Goal: Entertainment & Leisure: Consume media (video, audio)

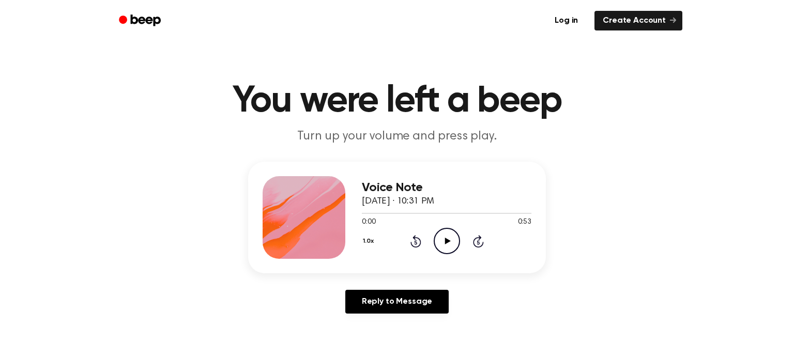
click at [452, 244] on icon "Play Audio" at bounding box center [447, 241] width 26 height 26
click at [429, 241] on div "1.0x Rewind 5 seconds Play Audio Skip 5 seconds" at bounding box center [447, 241] width 170 height 26
click at [454, 245] on icon "Play Audio" at bounding box center [447, 241] width 26 height 26
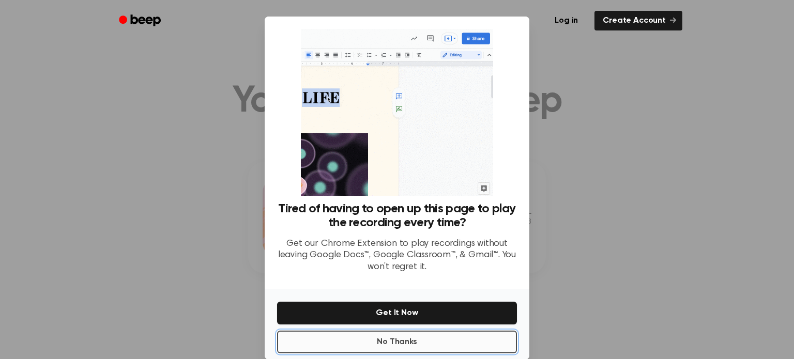
click at [392, 343] on button "No Thanks" at bounding box center [397, 342] width 240 height 23
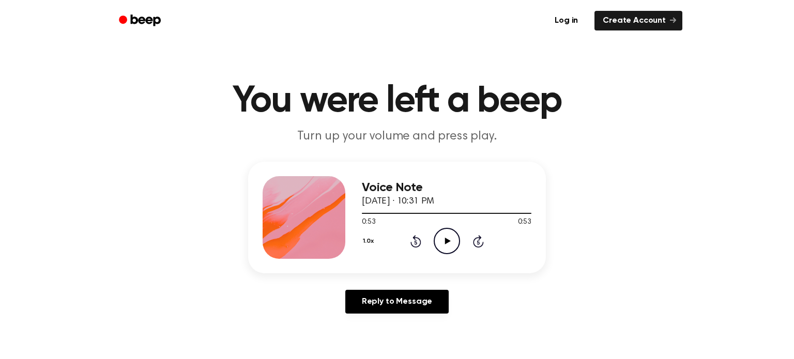
click at [435, 232] on icon "Play Audio" at bounding box center [447, 241] width 26 height 26
click at [448, 244] on icon "Play Audio" at bounding box center [447, 241] width 26 height 26
click at [450, 238] on icon "Play Audio" at bounding box center [447, 241] width 26 height 26
click at [443, 239] on icon "Play Audio" at bounding box center [447, 241] width 26 height 26
